Goal: Navigation & Orientation: Find specific page/section

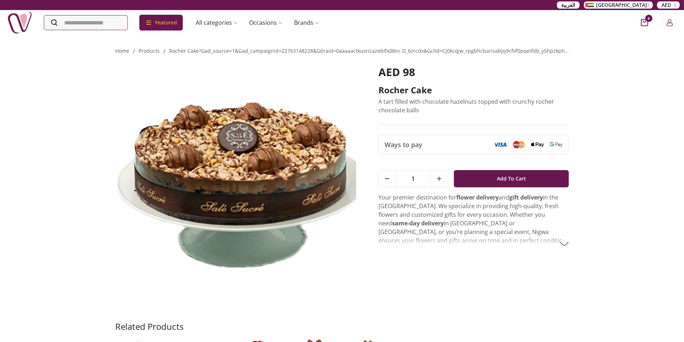
click at [637, 5] on span "UAE" at bounding box center [616, 4] width 62 height 7
click at [574, 31] on span "KSA" at bounding box center [569, 30] width 9 height 7
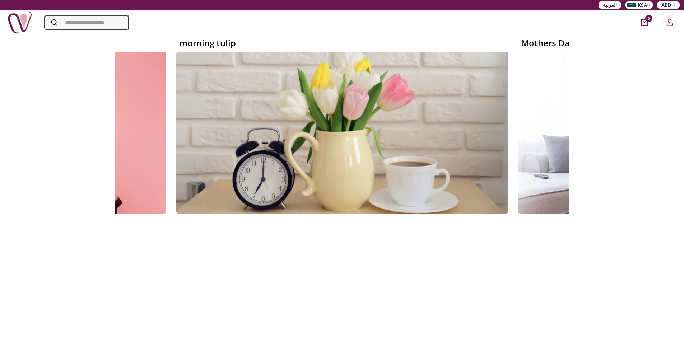
click at [101, 19] on input "Search" at bounding box center [86, 22] width 85 height 14
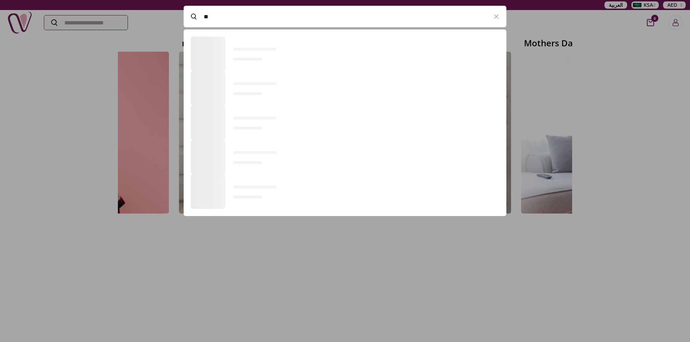
scroll to position [0, 0]
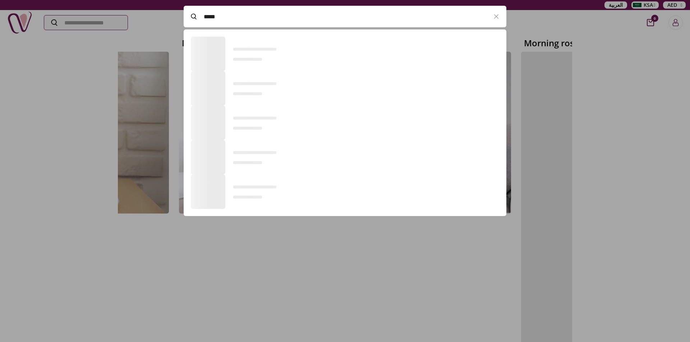
type input "*****"
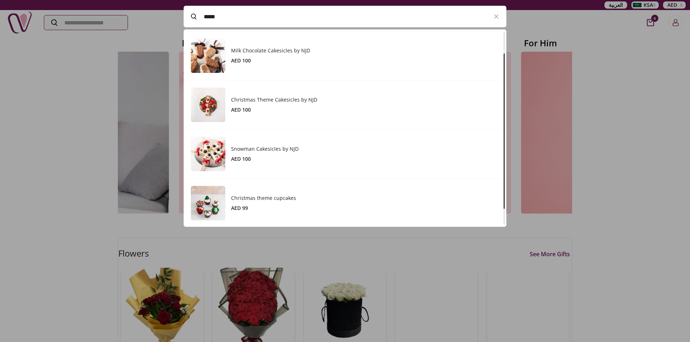
scroll to position [48, 0]
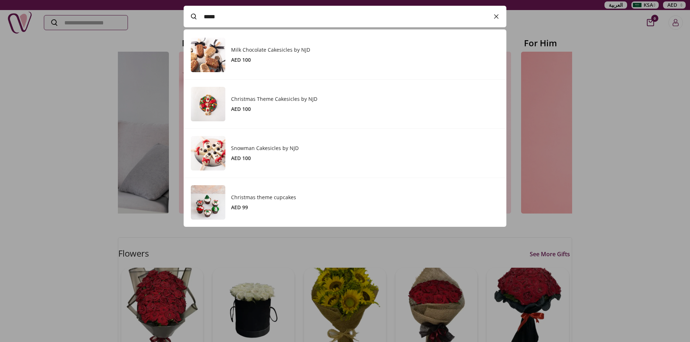
click at [493, 20] on icon "button" at bounding box center [496, 16] width 9 height 9
